Goal: Transaction & Acquisition: Purchase product/service

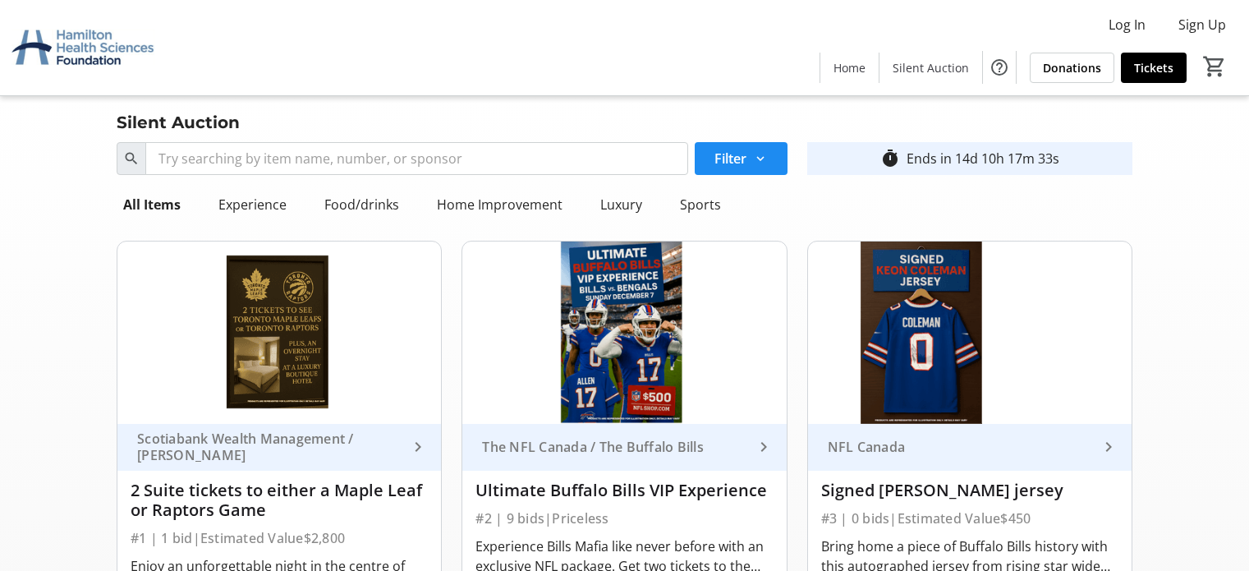
scroll to position [3100, 0]
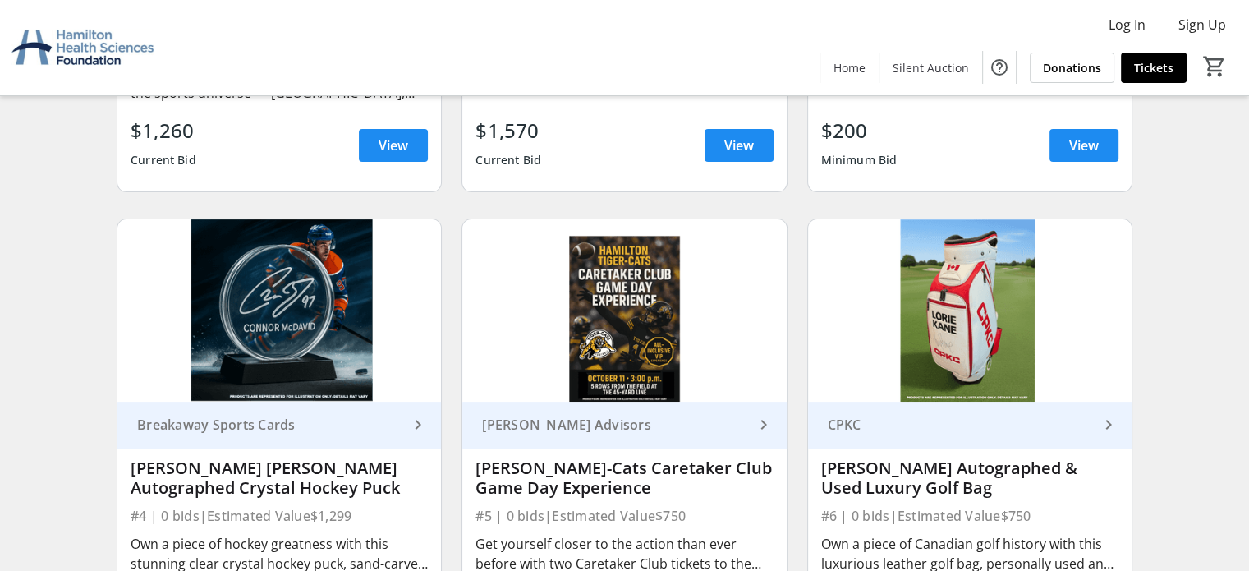
scroll to position [575, 0]
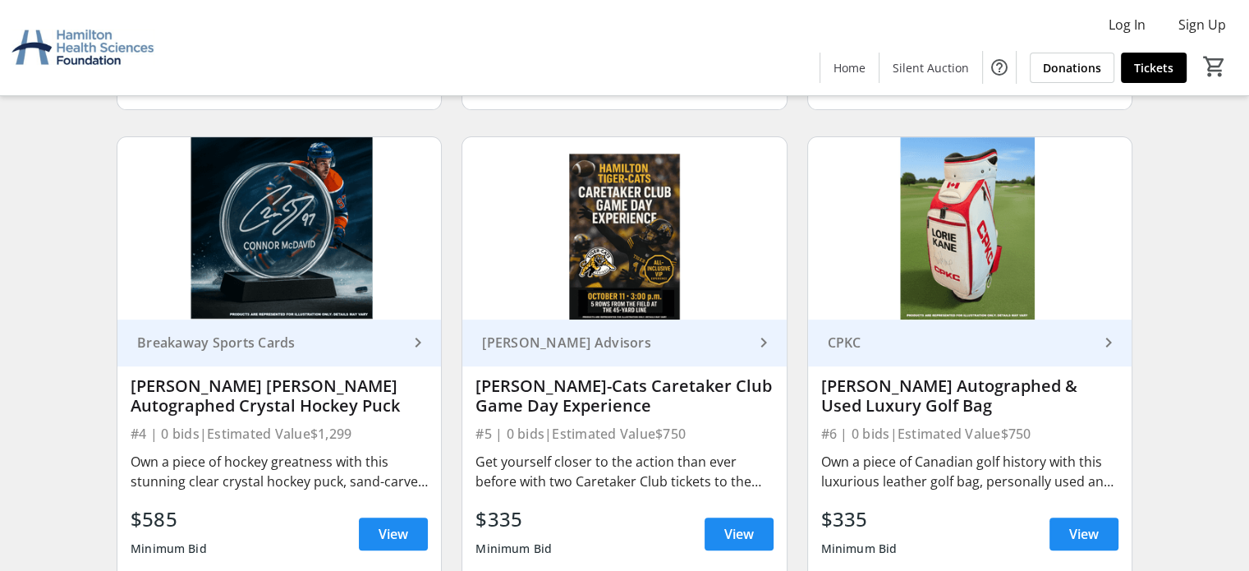
click at [660, 387] on div "[PERSON_NAME]-Cats Caretaker Club Game Day Experience" at bounding box center [624, 395] width 297 height 39
click at [752, 482] on div "Get yourself closer to the action than ever before with two Caretaker Club tick…" at bounding box center [624, 471] width 297 height 39
click at [687, 476] on div "Get yourself closer to the action than ever before with two Caretaker Club tick…" at bounding box center [624, 471] width 297 height 39
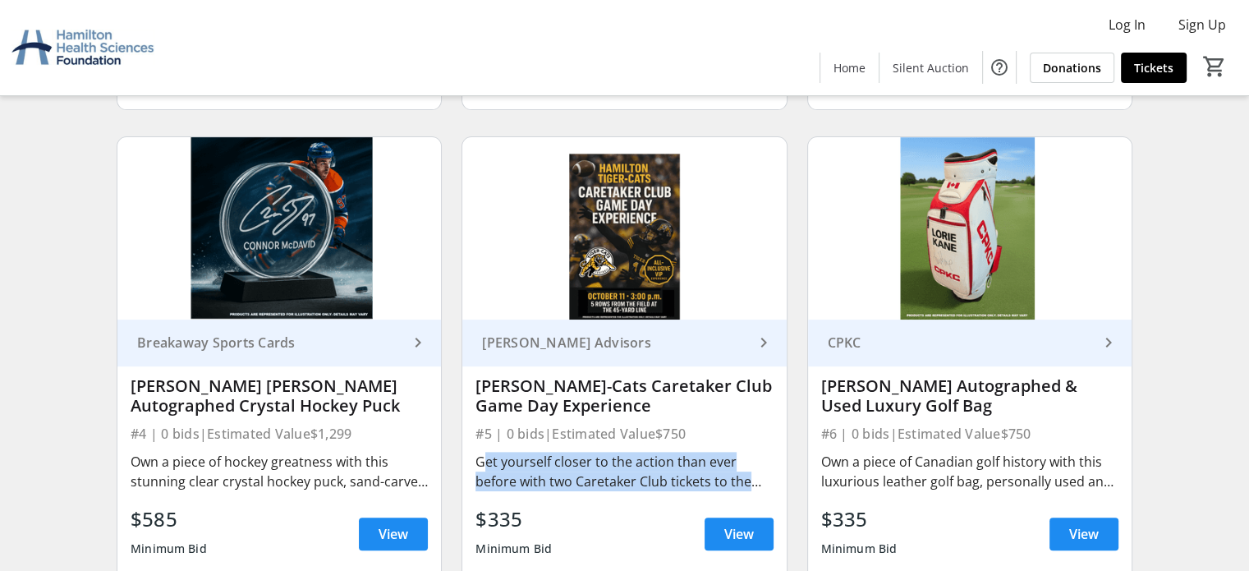
click at [686, 476] on div "Get yourself closer to the action than ever before with two Caretaker Club tick…" at bounding box center [624, 471] width 297 height 39
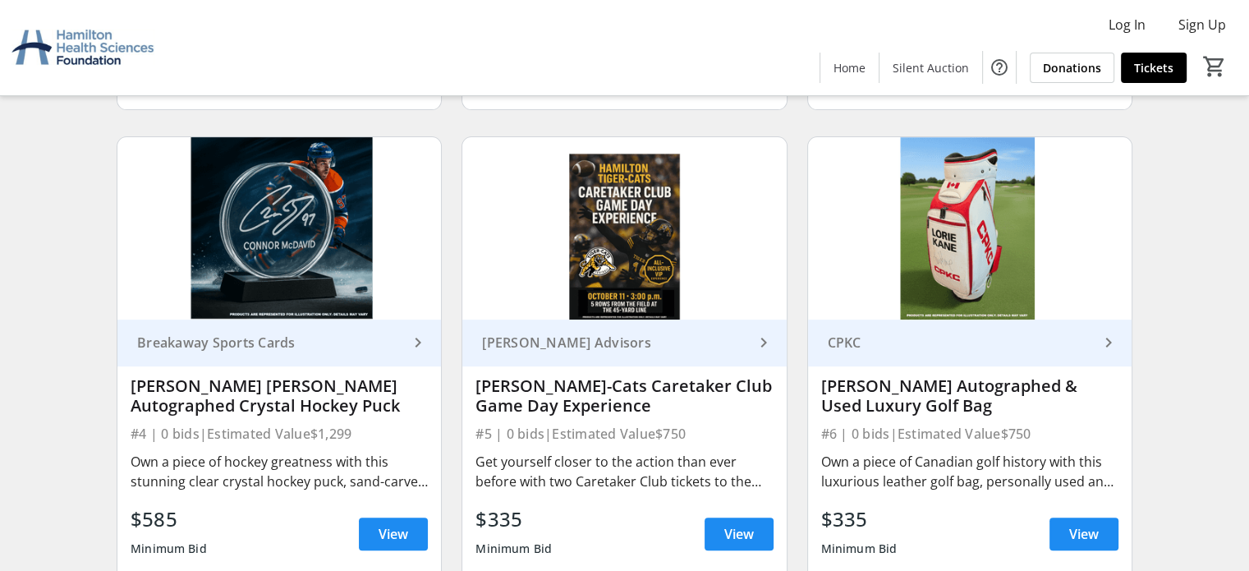
drag, startPoint x: 611, startPoint y: 390, endPoint x: 615, endPoint y: 382, distance: 9.2
click at [611, 390] on div "[PERSON_NAME]-Cats Caretaker Club Game Day Experience" at bounding box center [624, 395] width 297 height 39
click at [554, 338] on div "[PERSON_NAME] Advisors" at bounding box center [615, 342] width 278 height 16
click at [605, 491] on div "Get yourself closer to the action than ever before with two Caretaker Club tick…" at bounding box center [624, 472] width 297 height 46
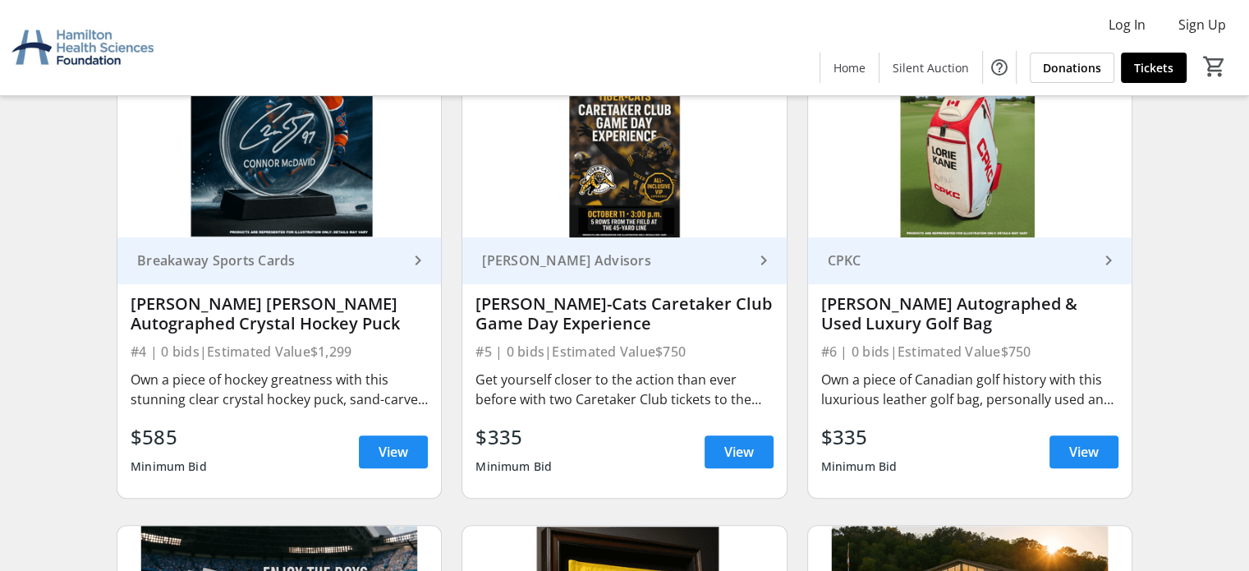
click at [518, 461] on div "Minimum Bid" at bounding box center [514, 467] width 76 height 30
click at [726, 462] on link "View" at bounding box center [739, 451] width 69 height 33
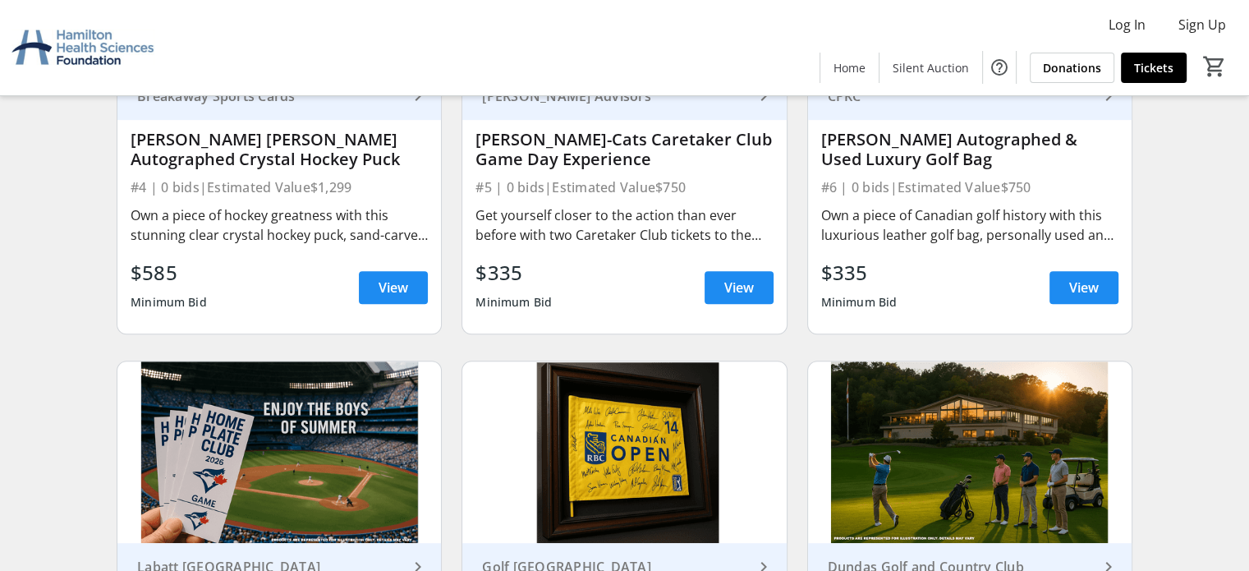
scroll to position [986, 0]
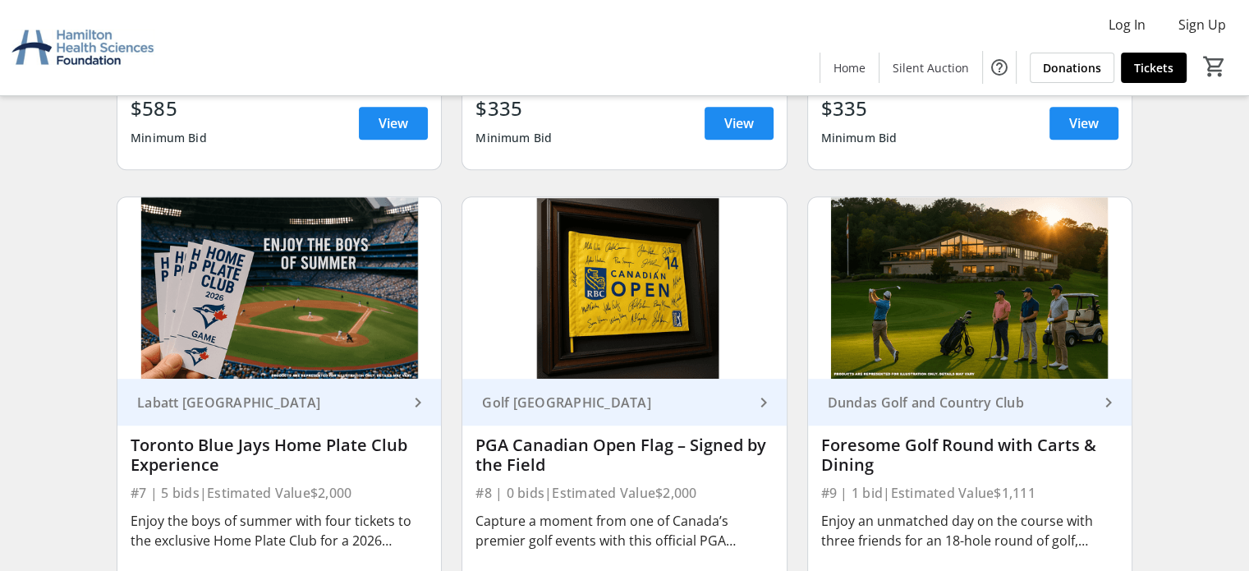
click at [1176, 486] on div "Search Filter timer_outline Ends in 14d 10h 15m 28s All Items Experience Food/d…" at bounding box center [624, 137] width 1243 height 1974
